Goal: Entertainment & Leisure: Consume media (video, audio)

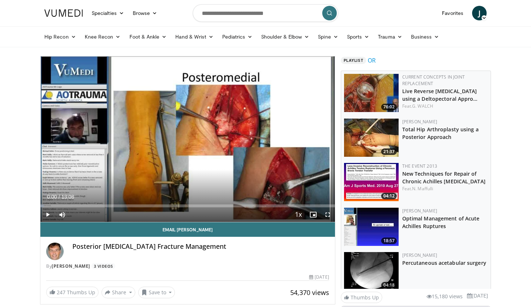
click at [92, 208] on div "Current Time 0:00 / Duration 13:08 Play Skip Backward Skip Forward Mute Loaded …" at bounding box center [187, 214] width 295 height 15
click at [44, 217] on span "Video Player" at bounding box center [47, 214] width 15 height 15
click at [56, 205] on div "Loaded : 1.26% 00:01 00:41" at bounding box center [187, 206] width 295 height 3
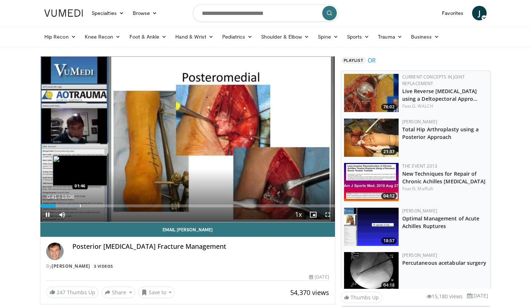
click at [80, 202] on div "Loaded : 13.92% 00:41 01:46" at bounding box center [187, 204] width 295 height 7
click at [95, 206] on div "Progress Bar" at bounding box center [95, 206] width 1 height 3
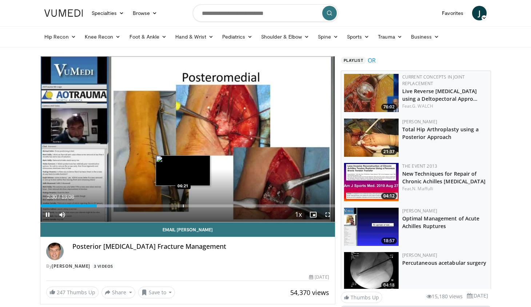
click at [183, 202] on div "Loaded : 26.60% 02:31 06:21" at bounding box center [187, 204] width 295 height 7
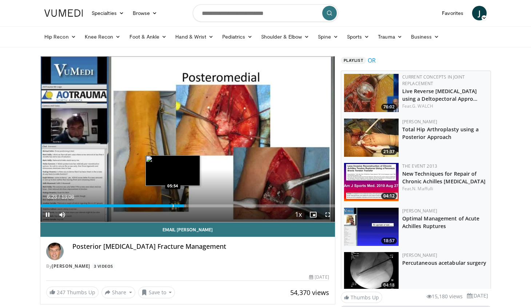
click at [173, 203] on div "Loaded : 49.48% 06:23 05:54" at bounding box center [187, 204] width 295 height 7
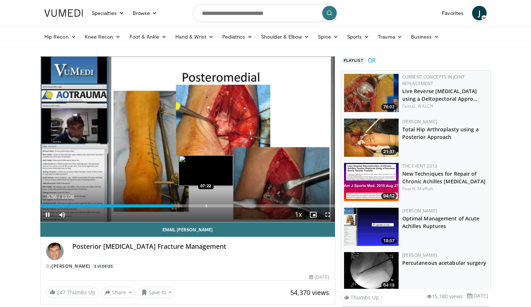
click at [206, 203] on div "Loaded : 48.21% 05:56 07:22" at bounding box center [187, 204] width 295 height 7
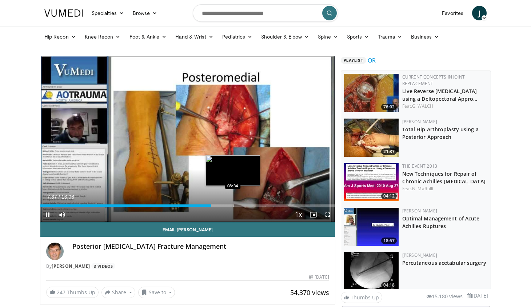
click at [233, 205] on div "Progress Bar" at bounding box center [233, 206] width 1 height 3
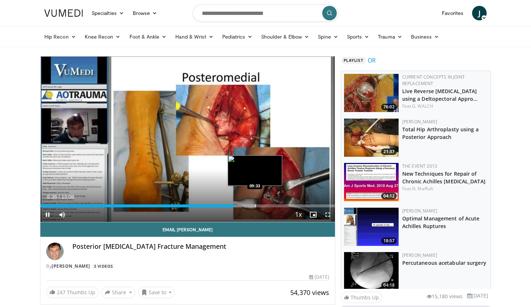
click at [255, 205] on div "Progress Bar" at bounding box center [255, 206] width 1 height 3
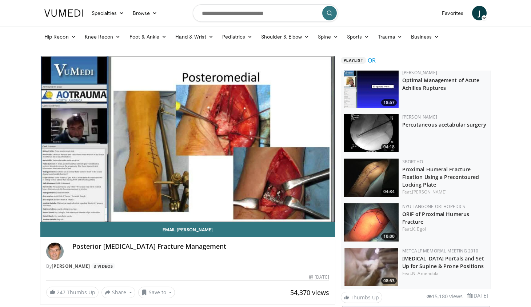
scroll to position [145, 0]
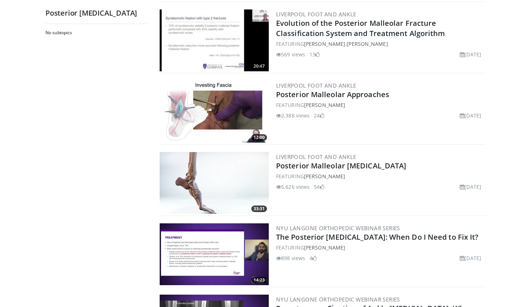
scroll to position [1072, 0]
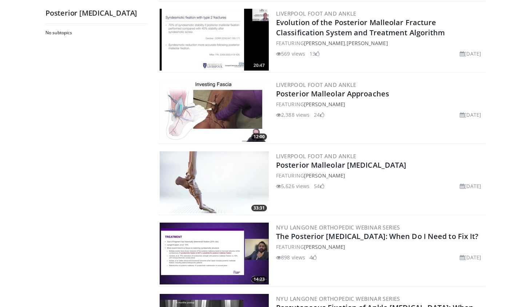
click at [195, 126] on img at bounding box center [214, 111] width 109 height 62
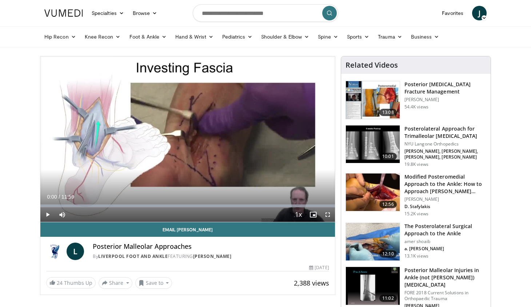
click at [45, 211] on span "Video Player" at bounding box center [47, 214] width 15 height 15
click at [54, 205] on div "Progress Bar" at bounding box center [54, 206] width 1 height 3
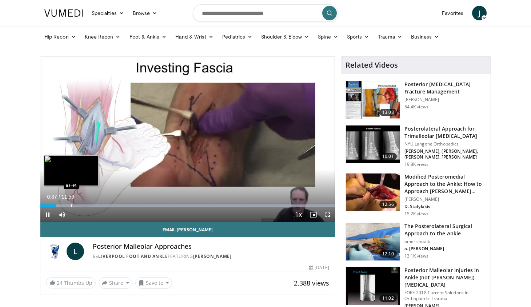
click at [71, 204] on div "Loaded : 99.95% 00:37 01:15" at bounding box center [187, 204] width 295 height 7
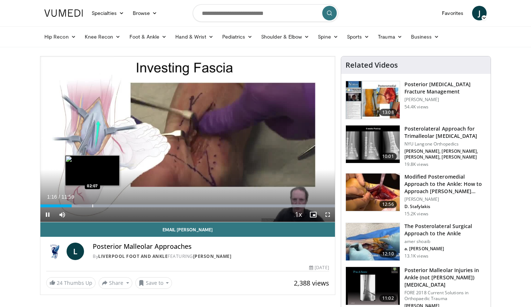
click at [92, 206] on div "Progress Bar" at bounding box center [92, 206] width 1 height 3
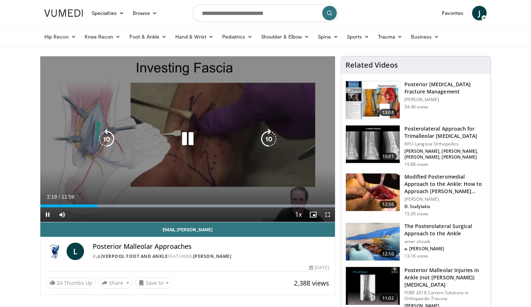
click at [193, 132] on icon "Video Player" at bounding box center [188, 139] width 20 height 20
